Goal: Find contact information: Find contact information

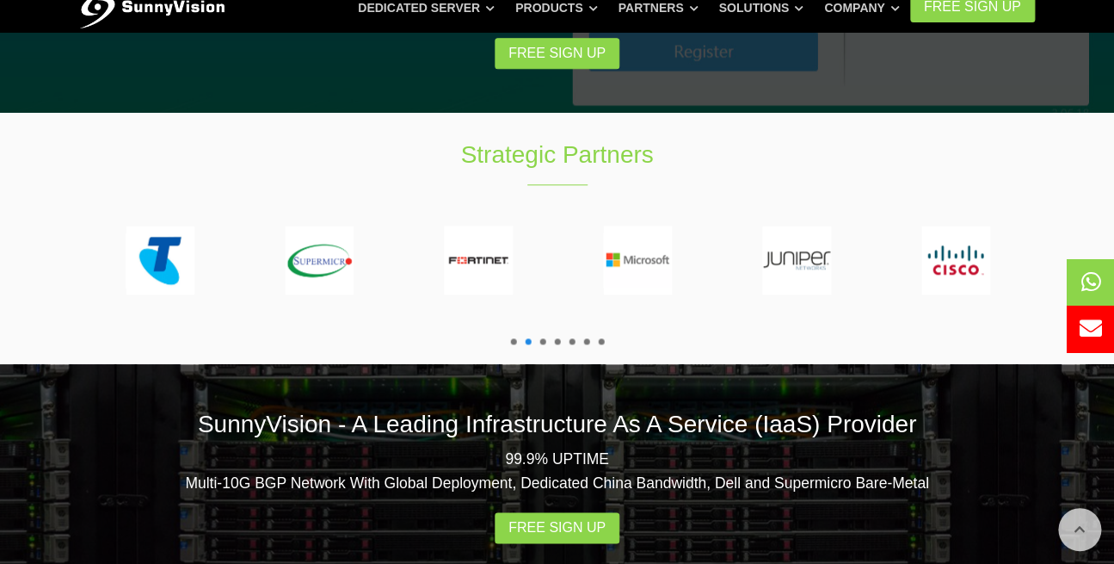
scroll to position [3406, 0]
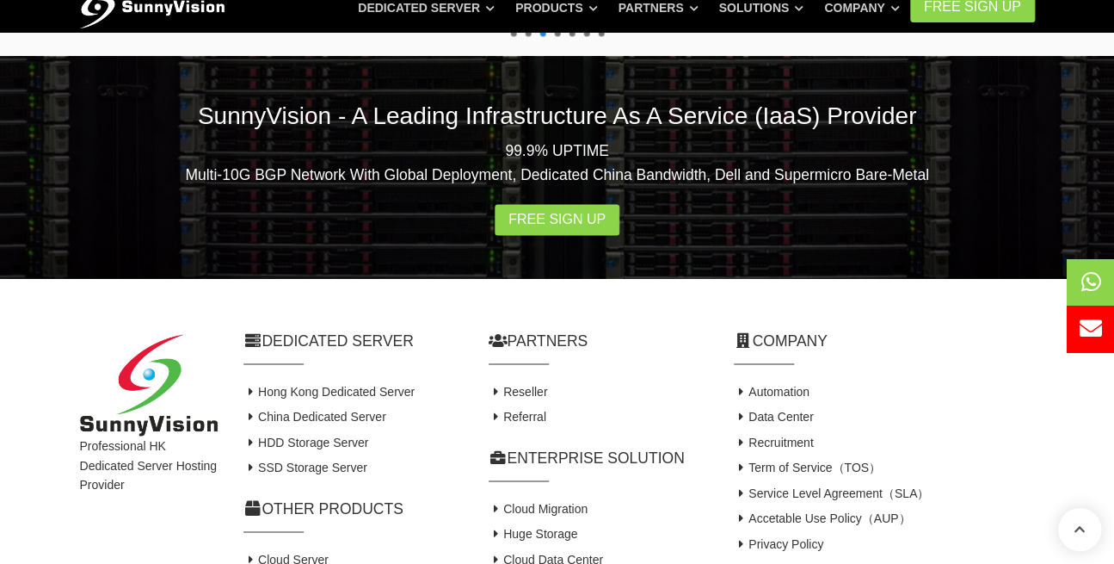
click at [775, 561] on link "Contact Us" at bounding box center [771, 568] width 75 height 14
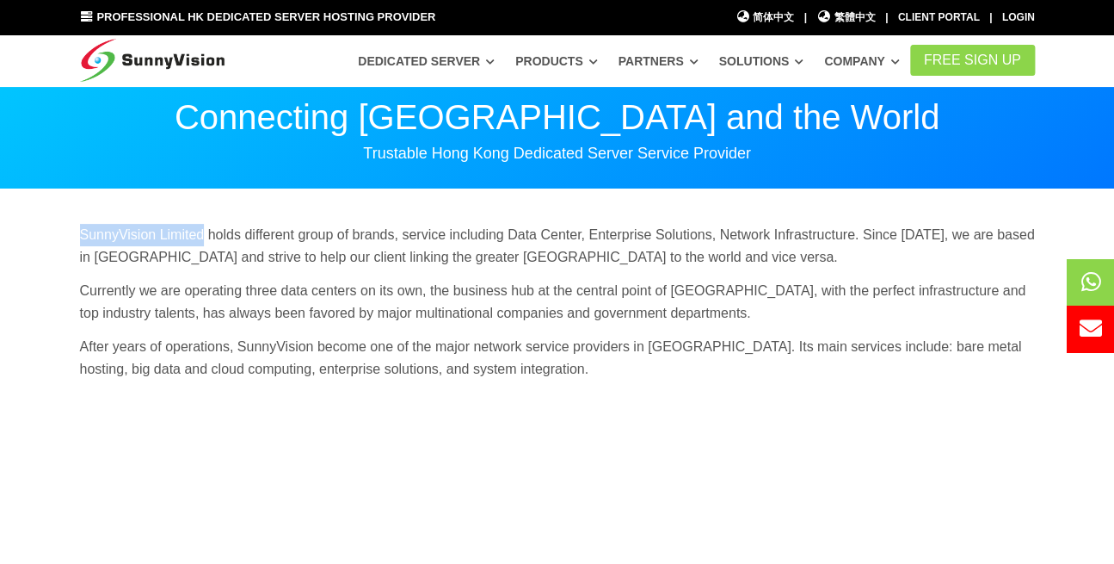
drag, startPoint x: 78, startPoint y: 235, endPoint x: 198, endPoint y: 240, distance: 119.7
click at [198, 240] on p "SunnyVision Limited holds different group of brands, service including Data Cen…" at bounding box center [557, 246] width 955 height 44
copy p "SunnyVision Limited"
